Goal: Task Accomplishment & Management: Manage account settings

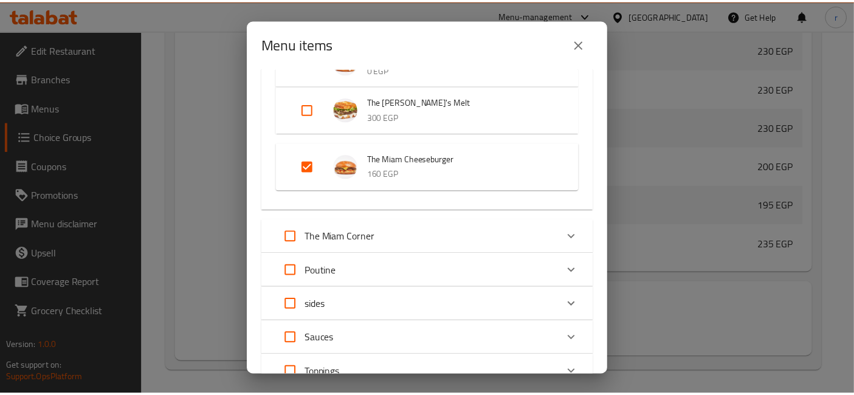
scroll to position [276, 0]
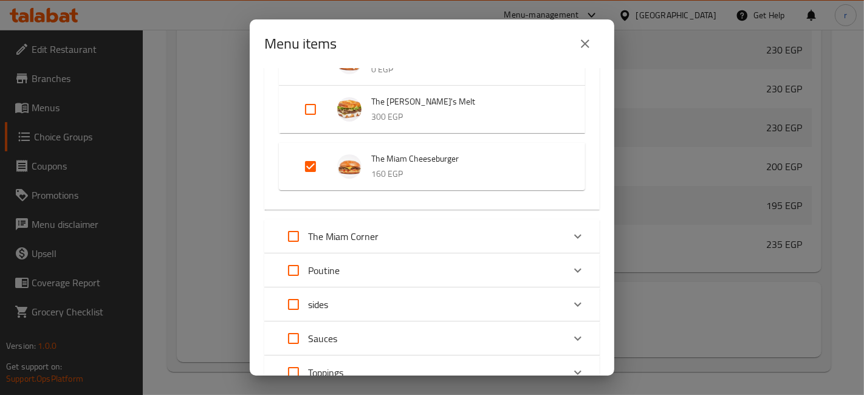
click at [194, 117] on div "Menu items 1 / 48 items selected ​ The Chicken Sandwiches Original Fried Chicke…" at bounding box center [432, 197] width 864 height 395
click at [580, 43] on icon "close" at bounding box center [585, 43] width 15 height 15
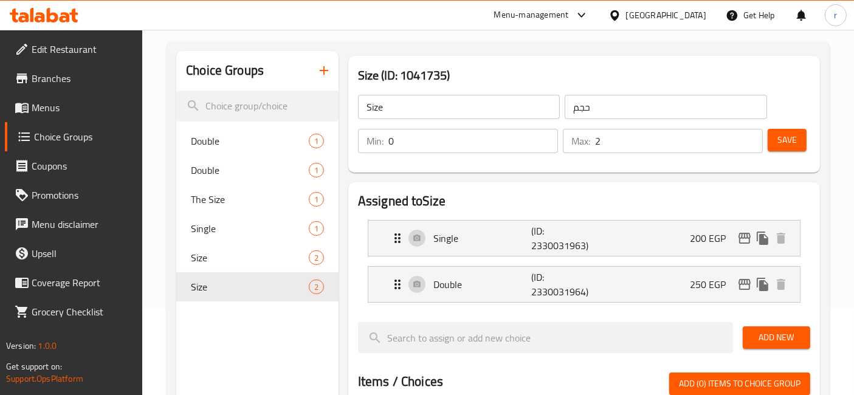
scroll to position [0, 0]
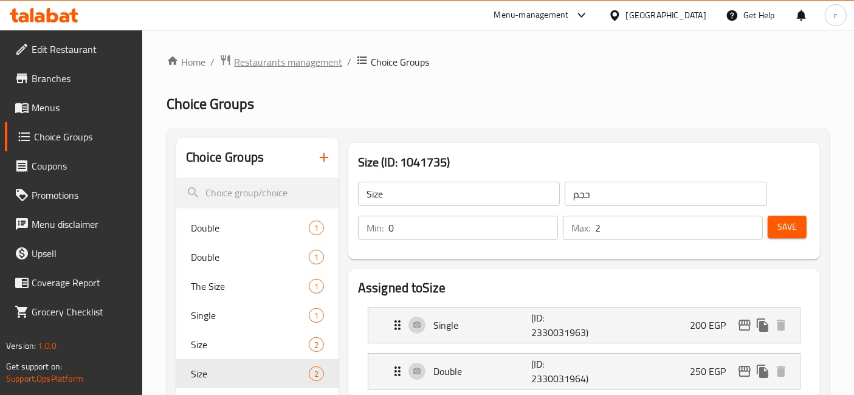
click at [310, 55] on span "Restaurants management" at bounding box center [288, 62] width 108 height 15
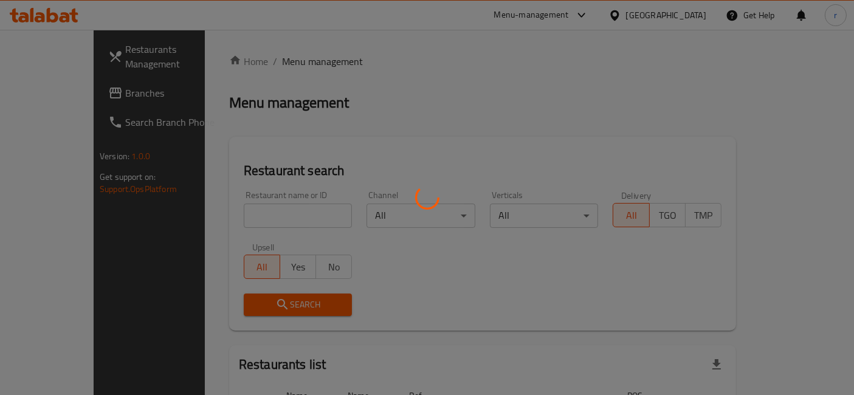
drag, startPoint x: 660, startPoint y: 15, endPoint x: 681, endPoint y: 13, distance: 20.7
click at [663, 13] on div at bounding box center [427, 197] width 854 height 395
click at [681, 13] on div at bounding box center [427, 197] width 854 height 395
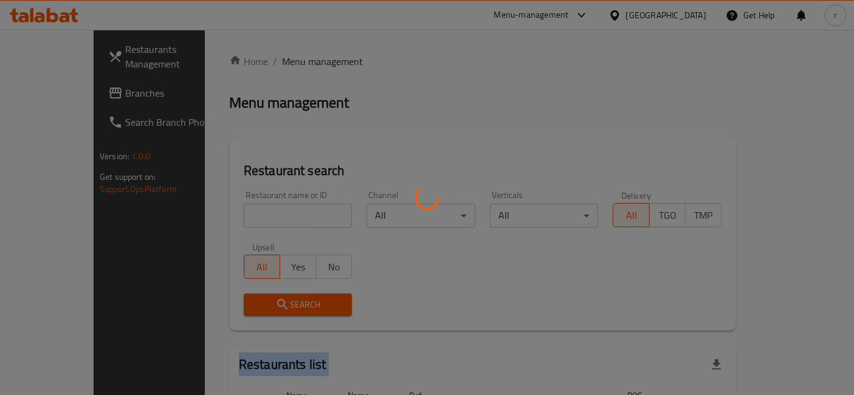
click at [681, 13] on div at bounding box center [427, 197] width 854 height 395
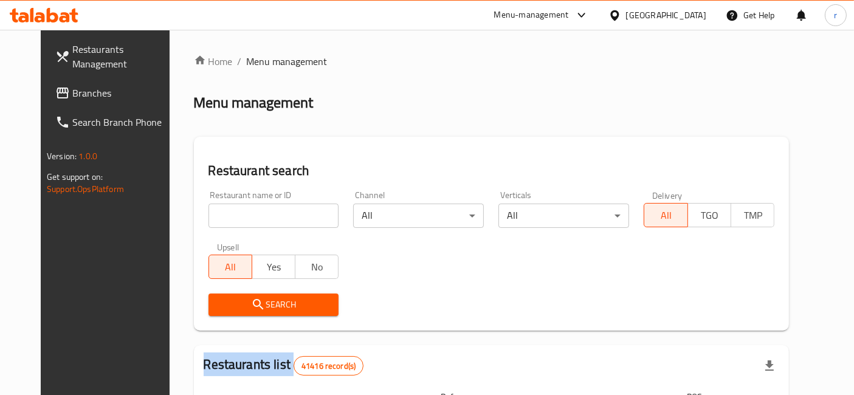
click at [681, 30] on div "​ Menu-management Egypt Get Help r Restaurants Management Branches Search Branc…" at bounding box center [427, 212] width 854 height 365
click at [626, 13] on div at bounding box center [617, 15] width 18 height 13
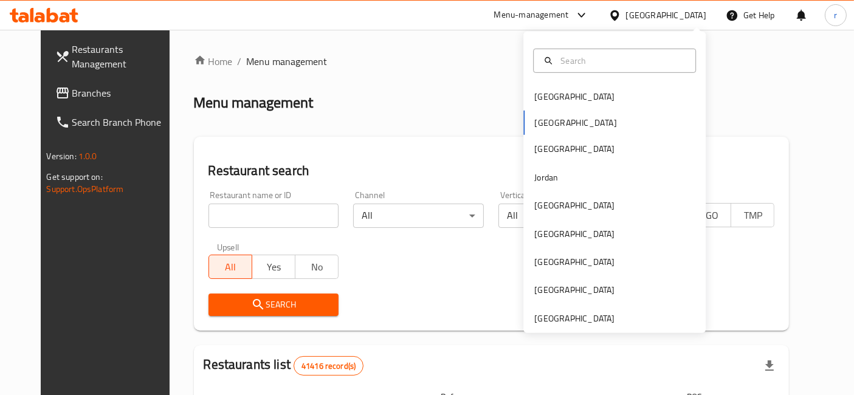
click at [677, 22] on div "Egypt" at bounding box center [657, 15] width 117 height 29
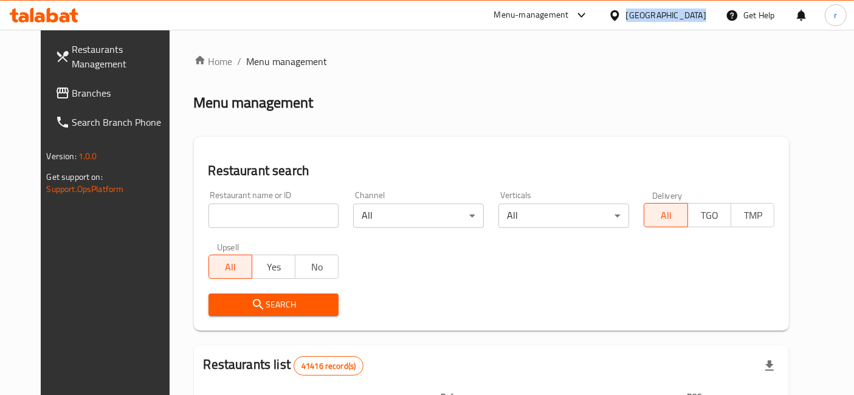
click at [677, 22] on div "Egypt" at bounding box center [657, 15] width 117 height 29
click at [684, 19] on div "Egypt" at bounding box center [657, 15] width 98 height 13
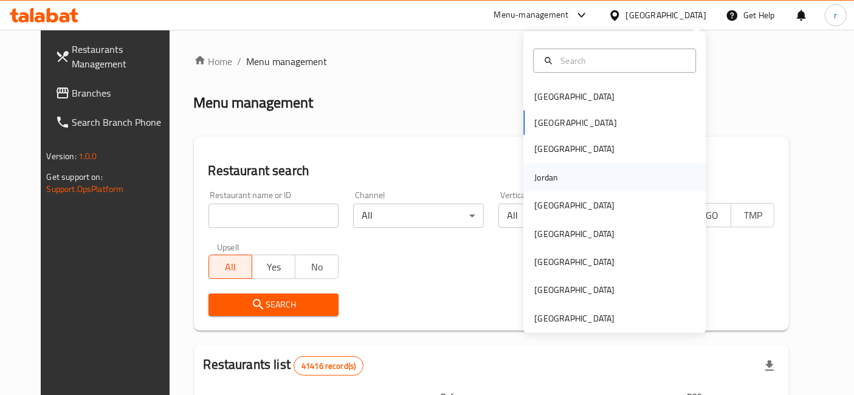
click at [557, 173] on div "Jordan" at bounding box center [614, 177] width 182 height 28
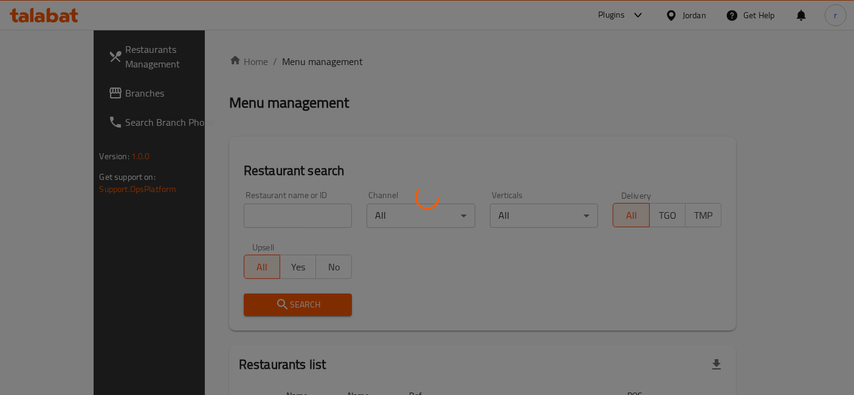
click at [149, 101] on div at bounding box center [427, 197] width 854 height 395
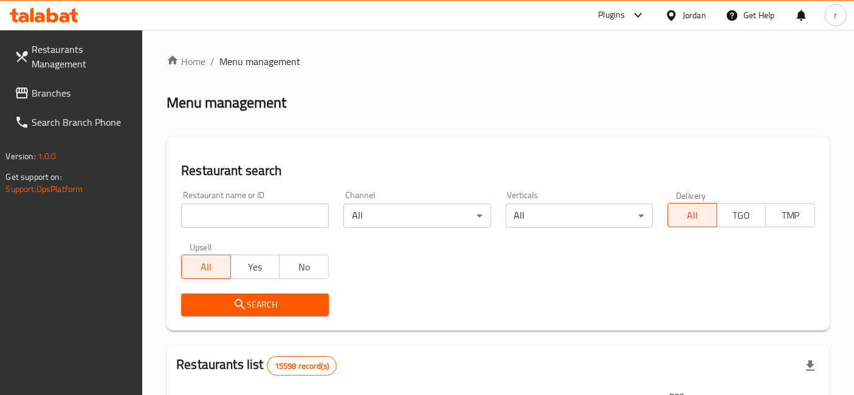
click at [81, 89] on span "Branches" at bounding box center [82, 93] width 101 height 15
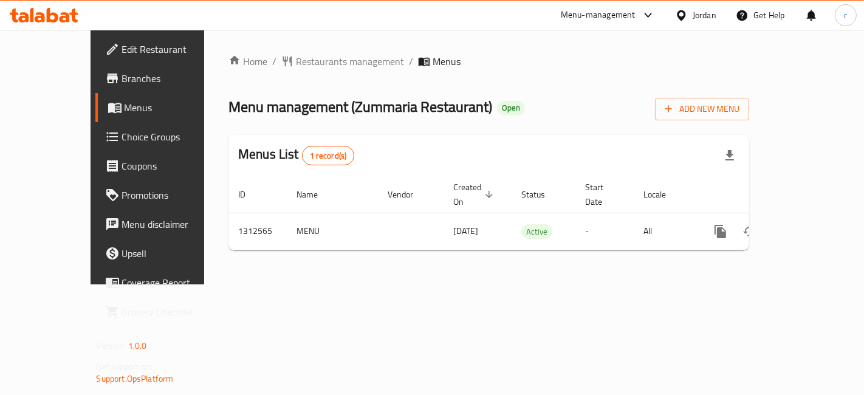
click at [122, 134] on span "Choice Groups" at bounding box center [173, 136] width 103 height 15
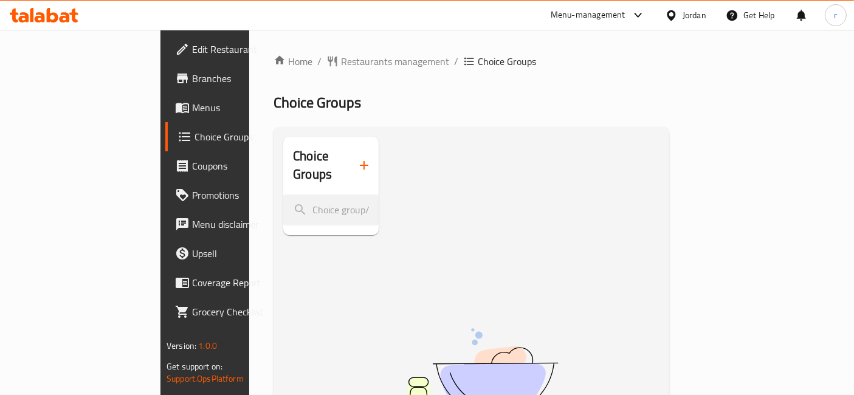
click at [192, 112] on span "Menus" at bounding box center [242, 107] width 101 height 15
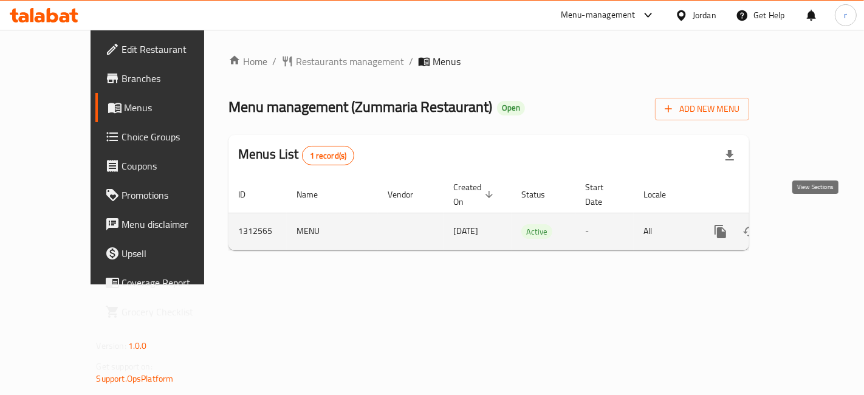
click at [823, 220] on link "enhanced table" at bounding box center [808, 231] width 29 height 29
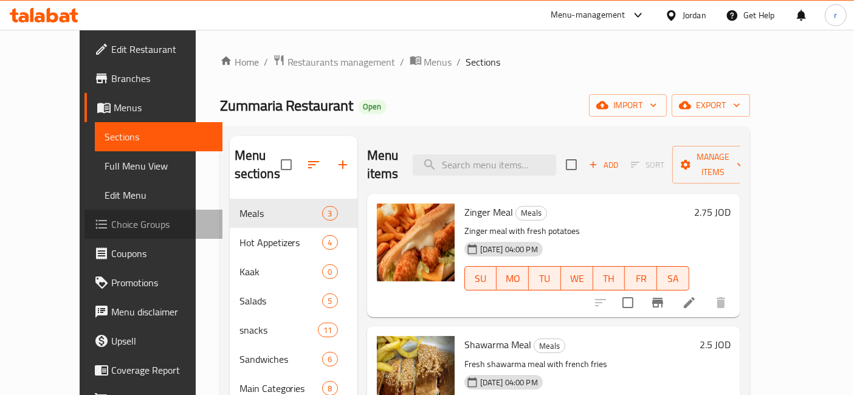
click at [111, 217] on span "Choice Groups" at bounding box center [161, 224] width 101 height 15
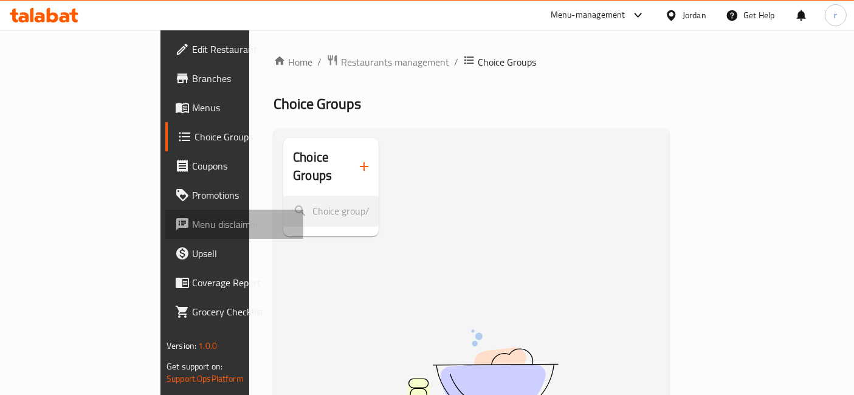
click at [192, 223] on span "Menu disclaimer" at bounding box center [242, 224] width 101 height 15
click at [165, 148] on link "Choice Groups" at bounding box center [234, 136] width 138 height 29
click at [194, 137] on span "Choice Groups" at bounding box center [243, 136] width 99 height 15
